Goal: Information Seeking & Learning: Learn about a topic

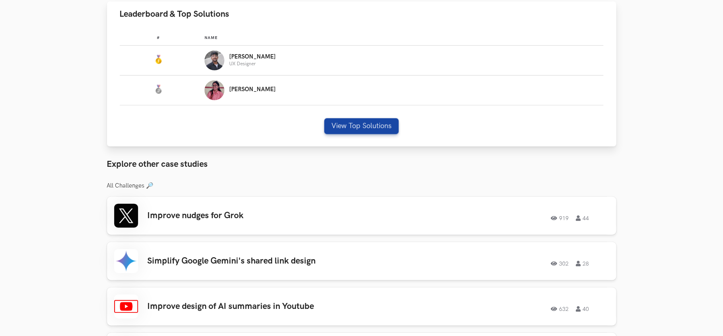
scroll to position [477, 0]
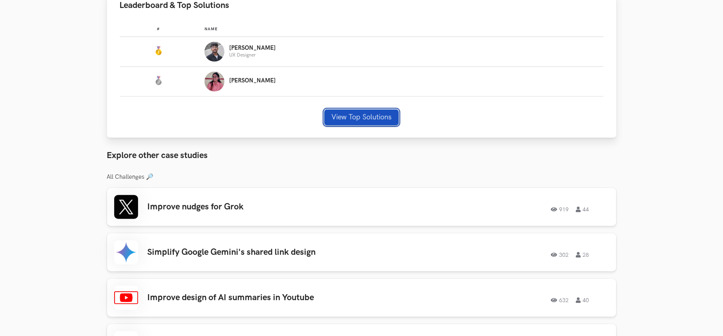
click at [366, 117] on button "View Top Solutions" at bounding box center [361, 117] width 74 height 16
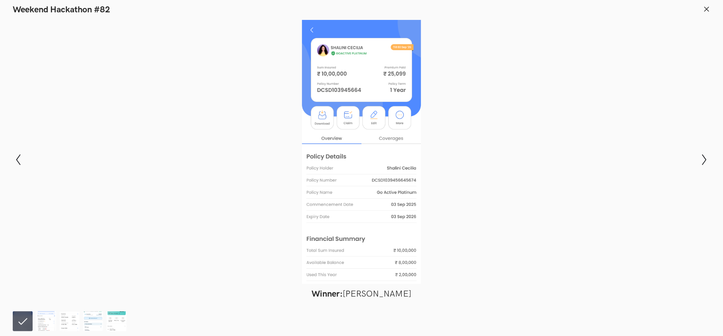
scroll to position [637, 0]
click at [701, 157] on icon "Show next slide" at bounding box center [705, 160] width 12 height 12
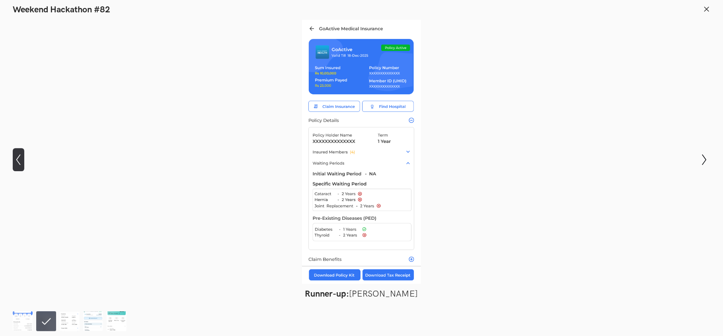
click at [15, 155] on icon "Show previous slide" at bounding box center [19, 160] width 12 height 12
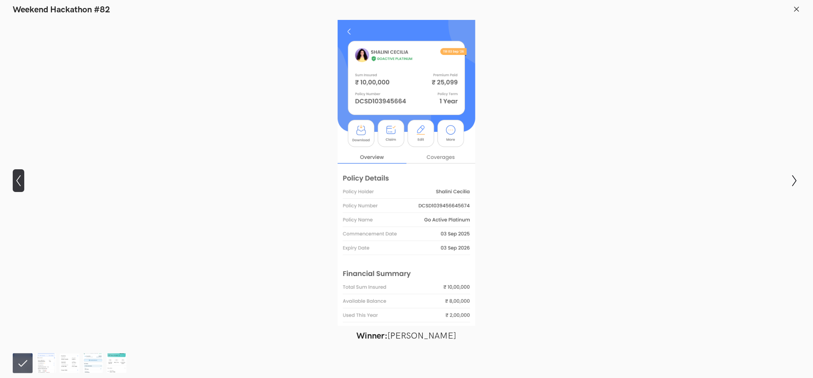
click at [17, 179] on icon "Show previous slide" at bounding box center [19, 181] width 12 height 12
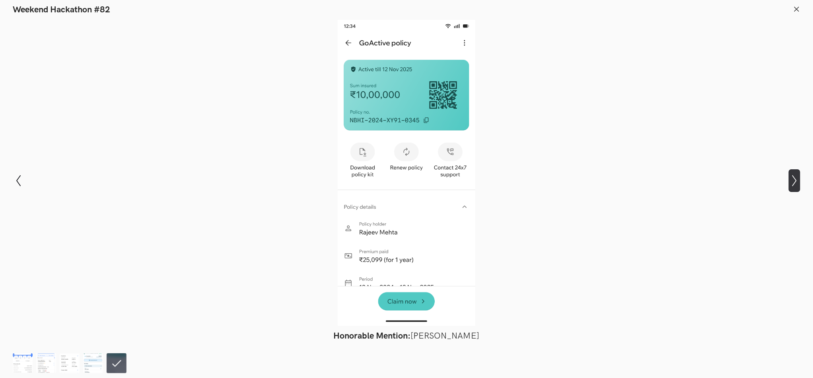
click at [722, 184] on icon at bounding box center [794, 180] width 4 height 11
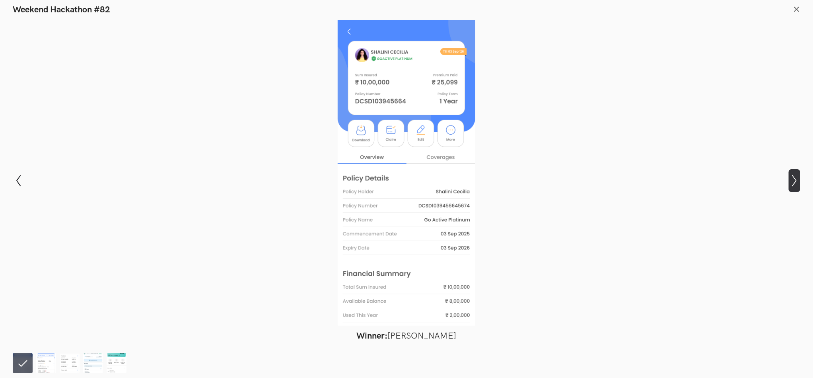
click at [722, 178] on icon "Show next slide" at bounding box center [795, 181] width 12 height 12
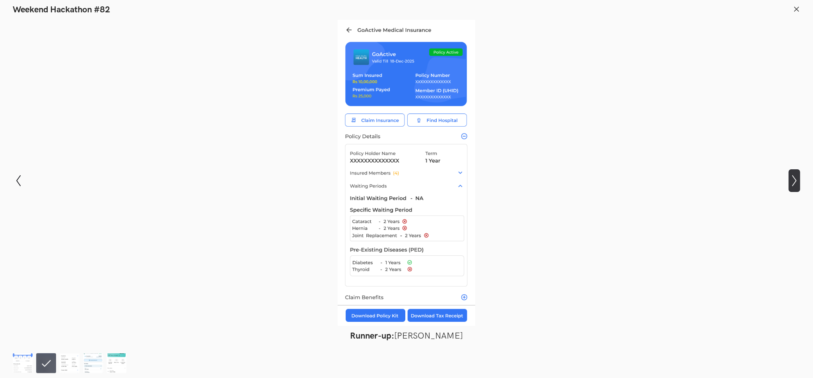
click at [722, 178] on icon "Show next slide" at bounding box center [795, 181] width 12 height 12
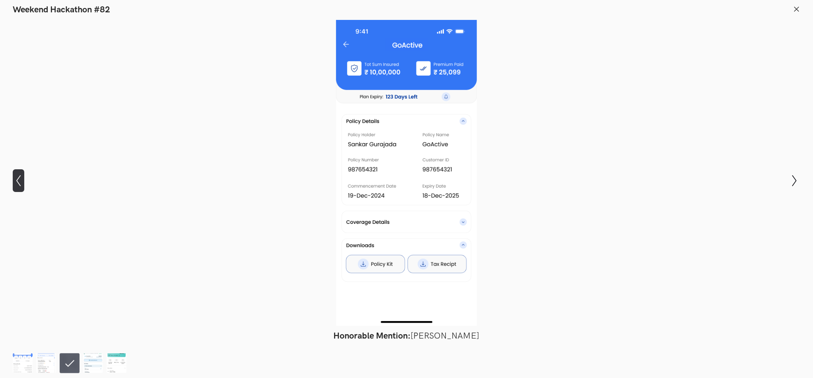
click at [16, 181] on icon "Show previous slide" at bounding box center [19, 181] width 12 height 12
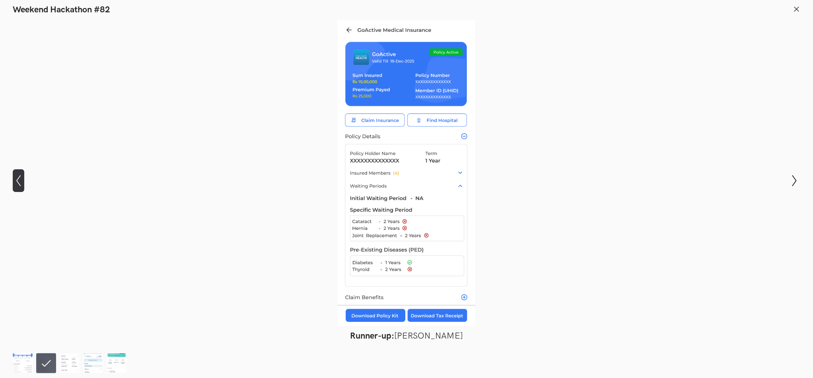
click at [16, 181] on icon "Show previous slide" at bounding box center [19, 181] width 12 height 12
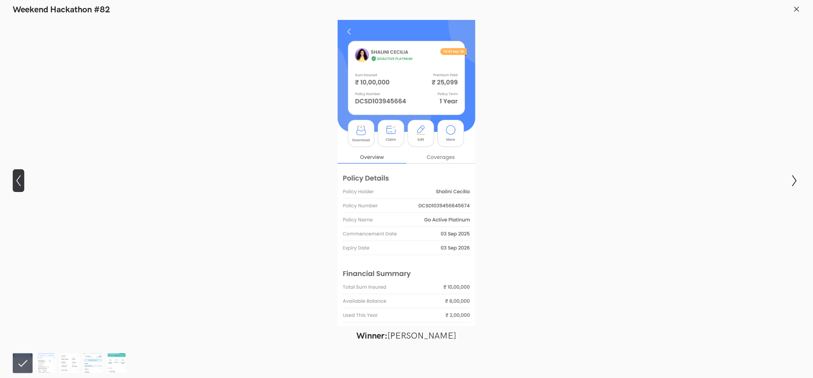
click at [16, 181] on icon "Show previous slide" at bounding box center [19, 181] width 12 height 12
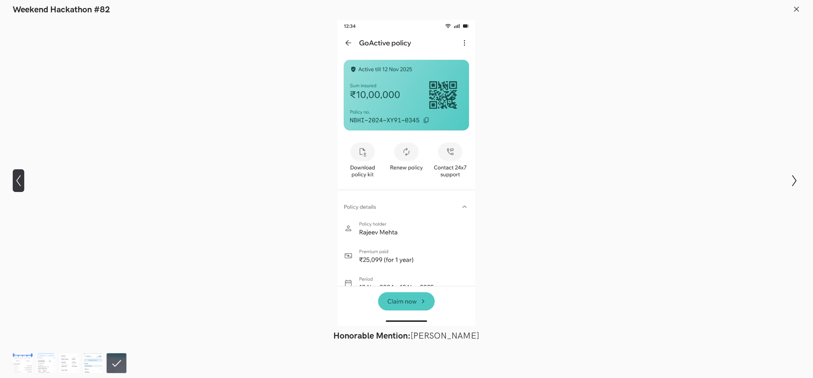
click at [16, 181] on icon "Show previous slide" at bounding box center [19, 181] width 12 height 12
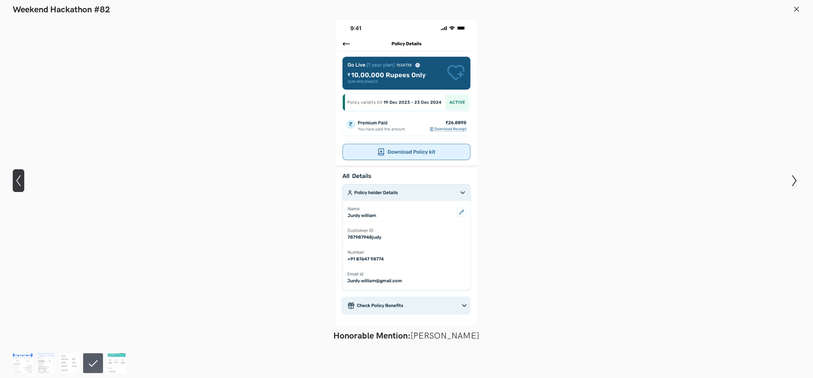
click at [16, 181] on icon "Show previous slide" at bounding box center [19, 181] width 12 height 12
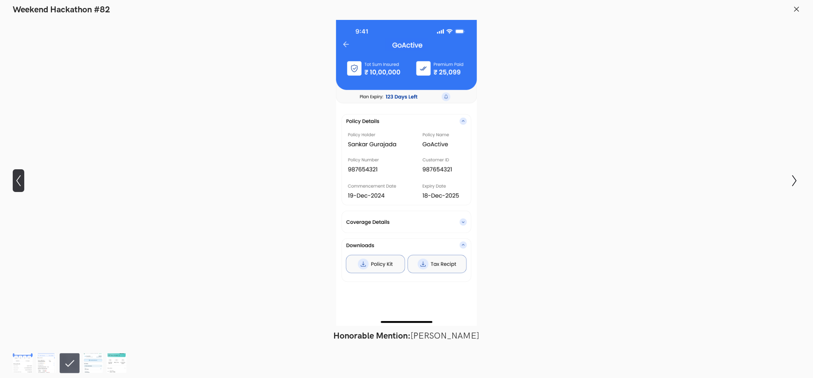
click at [16, 181] on icon "Show previous slide" at bounding box center [19, 181] width 12 height 12
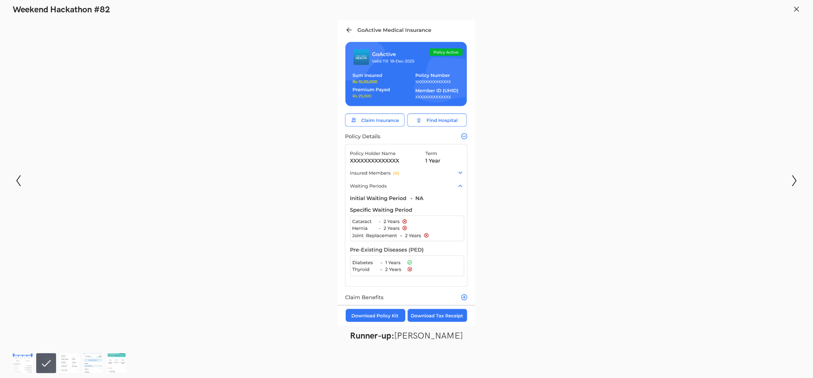
click at [722, 7] on line at bounding box center [797, 9] width 4 height 4
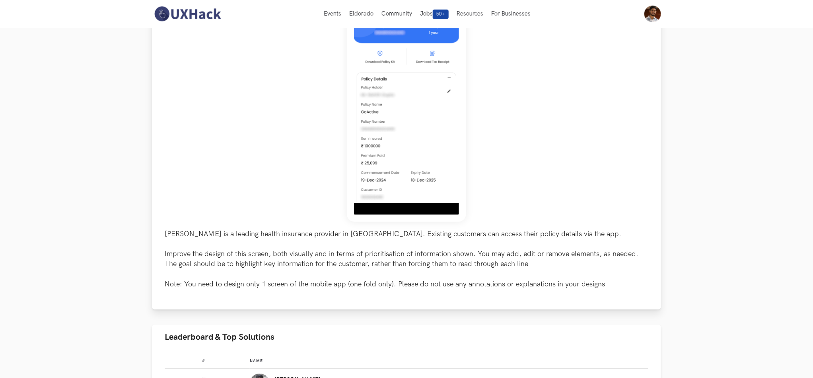
scroll to position [60, 0]
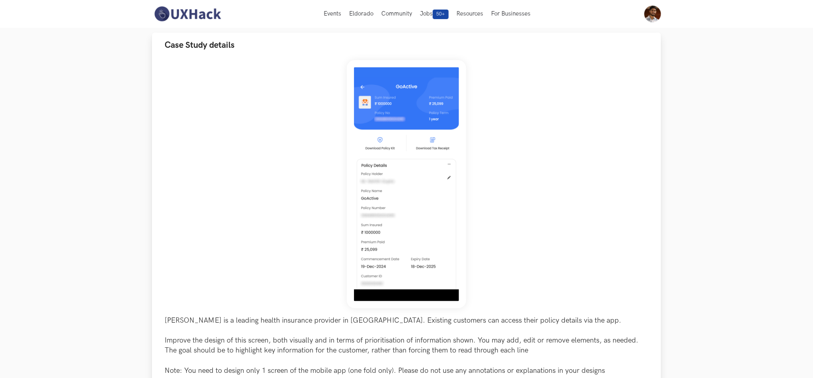
click at [190, 45] on span "Case Study details" at bounding box center [200, 45] width 70 height 11
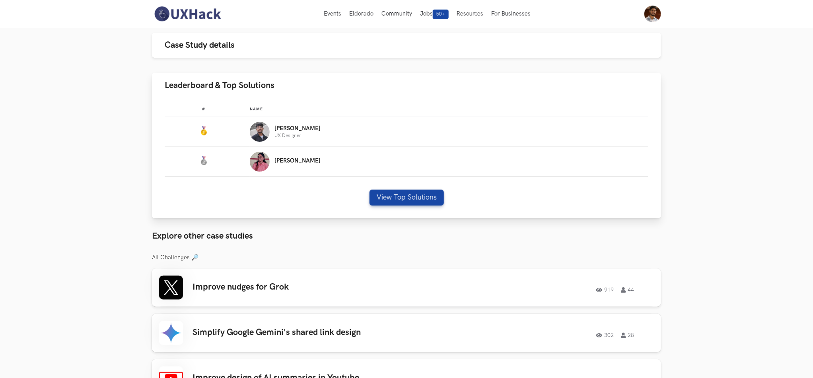
click at [270, 134] on img "Leaderboard" at bounding box center [260, 132] width 20 height 20
click at [208, 126] on img "Leaderboard" at bounding box center [204, 131] width 10 height 10
click at [208, 127] on img "Leaderboard" at bounding box center [204, 131] width 10 height 10
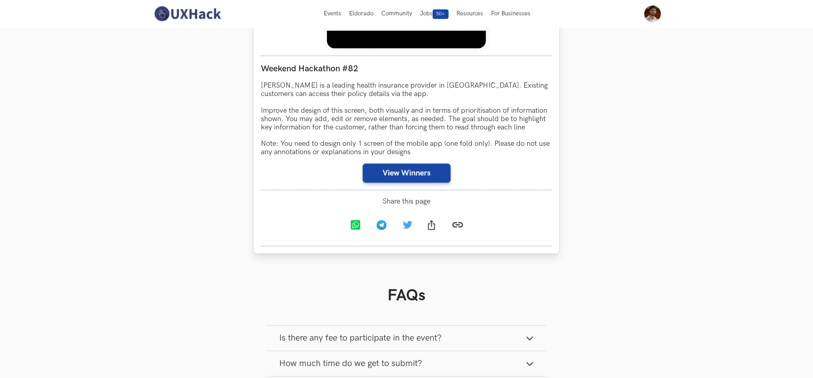
scroll to position [656, 0]
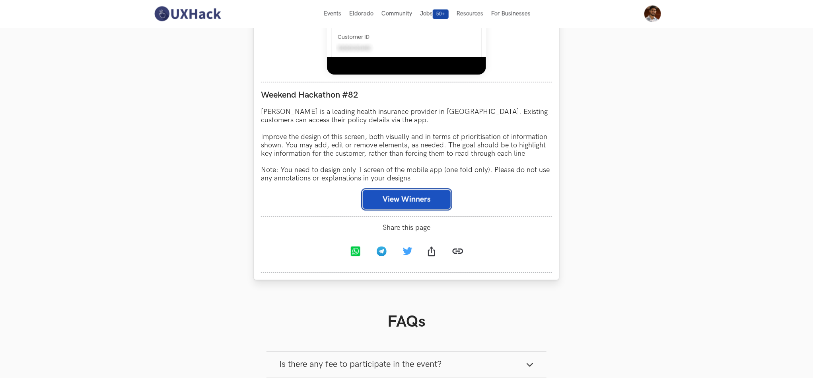
click at [407, 199] on button "View Winners" at bounding box center [407, 199] width 88 height 19
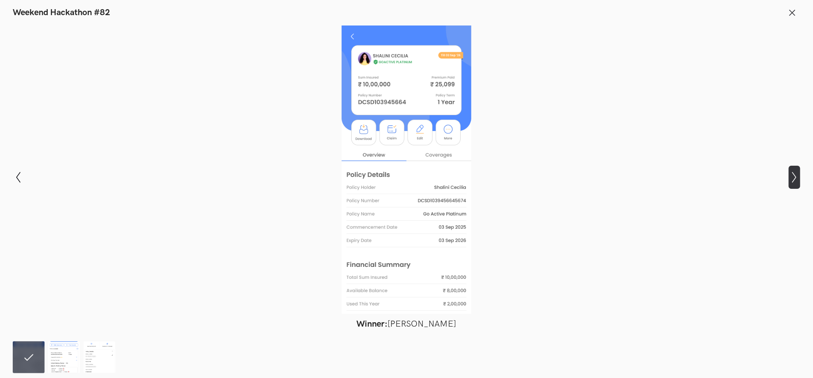
click at [722, 175] on icon "Show next slide" at bounding box center [795, 177] width 12 height 12
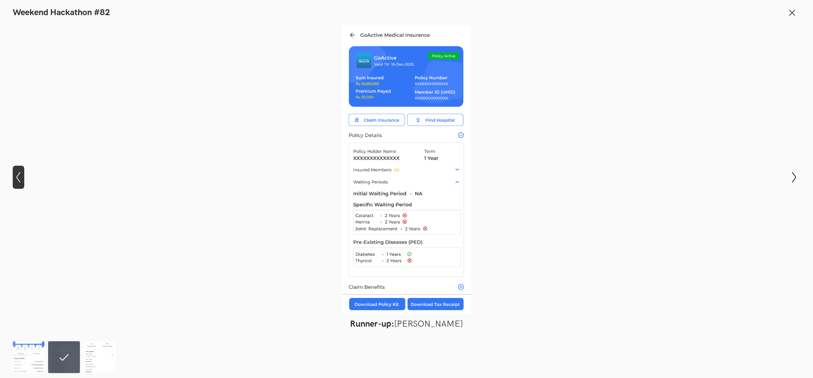
click at [14, 172] on icon "Show previous slide" at bounding box center [19, 177] width 12 height 12
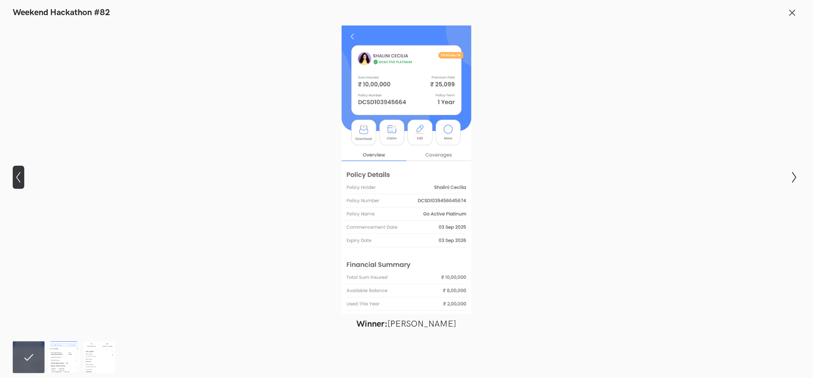
click at [14, 172] on icon "Show previous slide" at bounding box center [19, 177] width 12 height 12
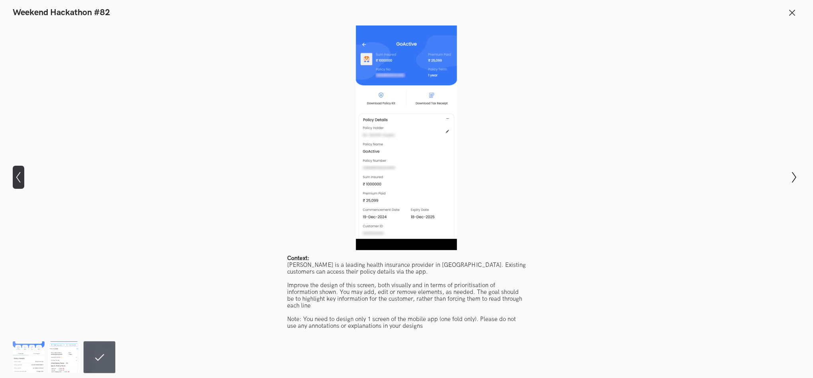
click at [19, 176] on icon "Show previous slide" at bounding box center [19, 177] width 12 height 12
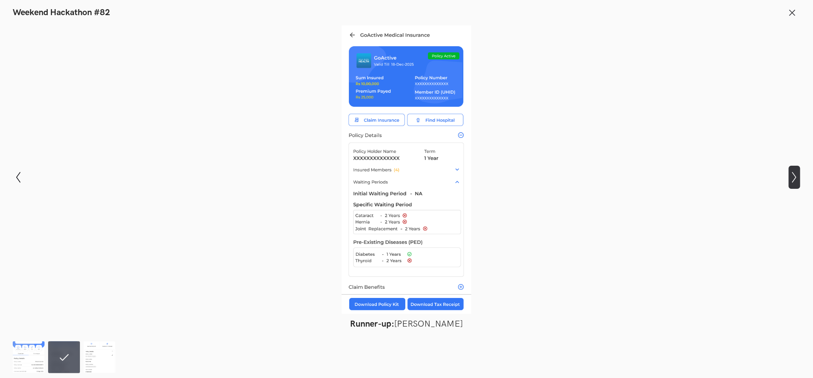
click at [722, 175] on icon "Show next slide" at bounding box center [795, 177] width 12 height 12
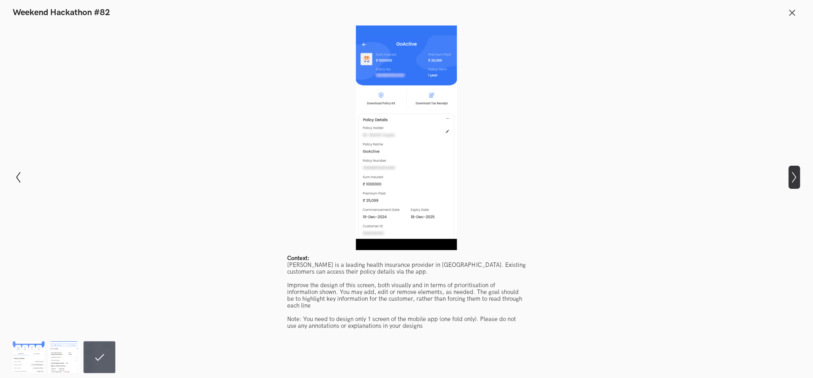
click at [722, 175] on icon "Show next slide" at bounding box center [795, 177] width 12 height 12
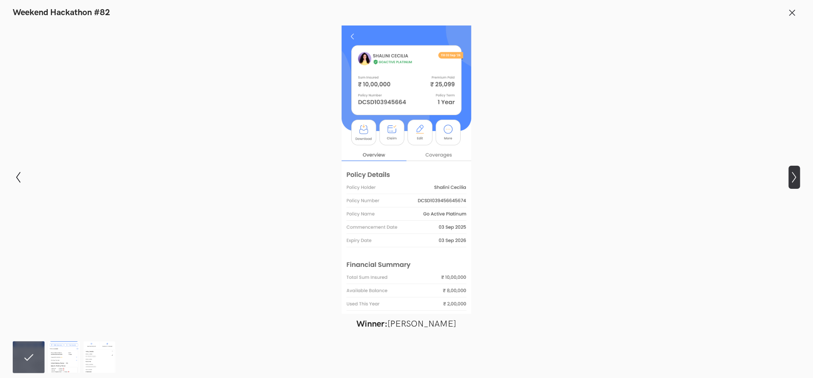
click at [722, 173] on icon "Show next slide" at bounding box center [795, 177] width 12 height 12
